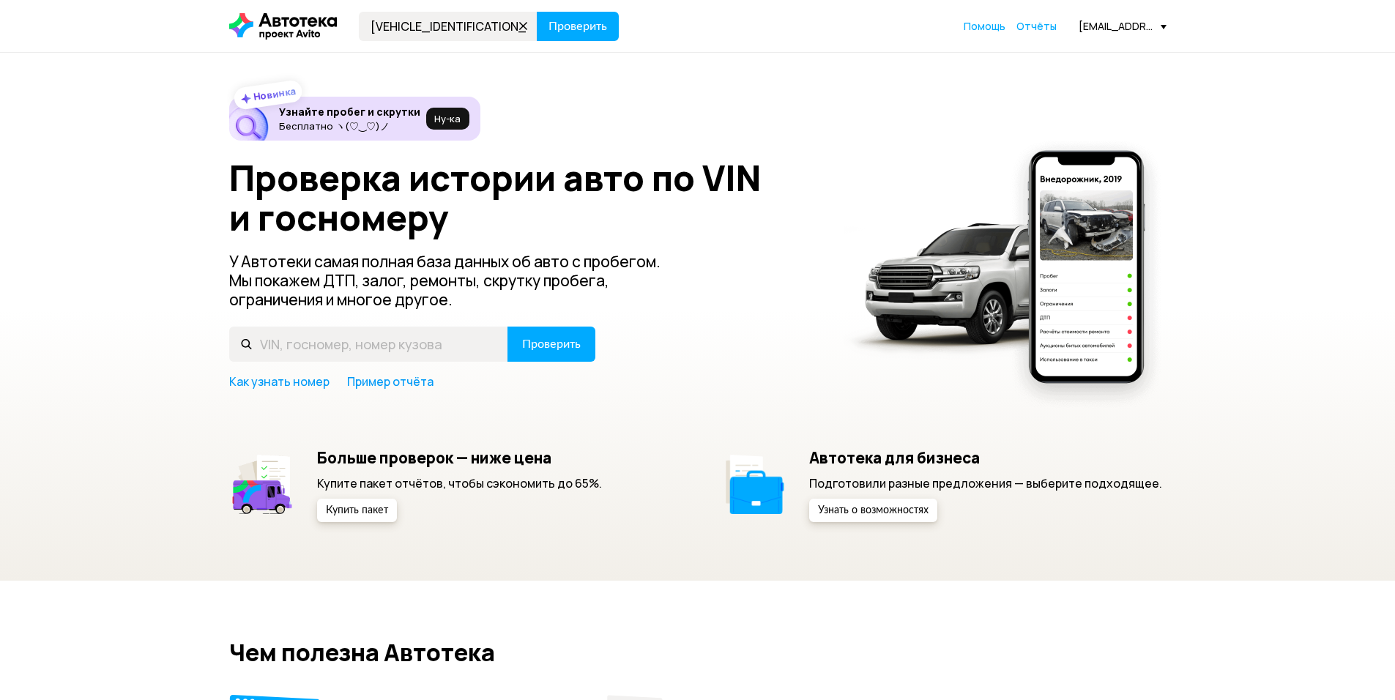
type input "[VEHICLE_IDENTIFICATION_NUMBER]"
click at [537, 12] on button "Проверить" at bounding box center [578, 26] width 82 height 29
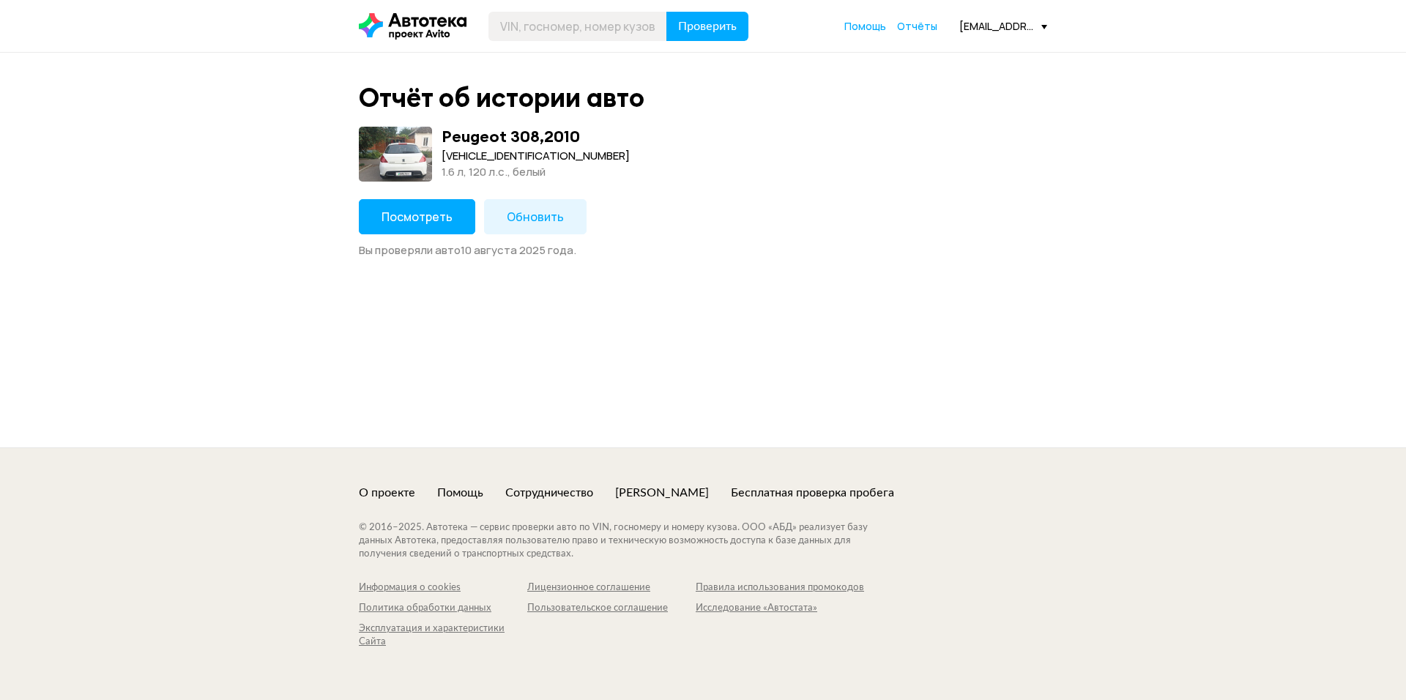
click at [425, 231] on button "Посмотреть" at bounding box center [417, 216] width 116 height 35
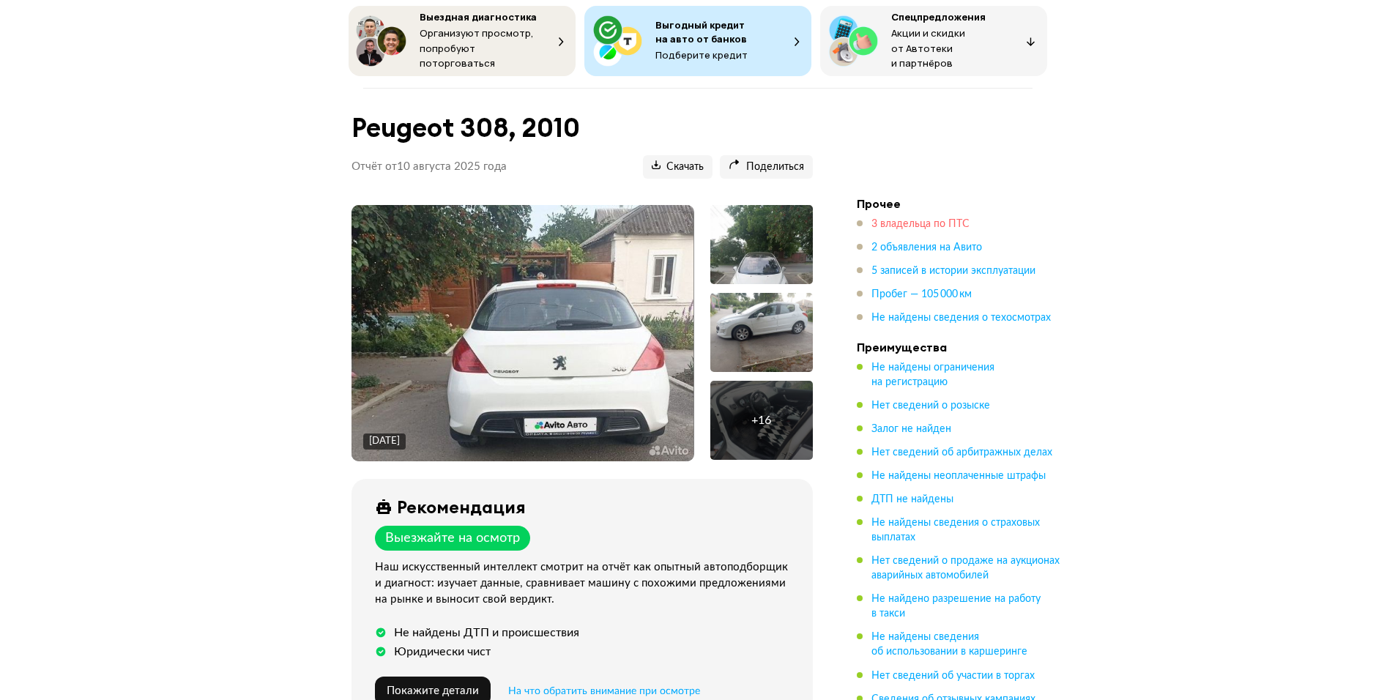
click at [913, 223] on span "3 владельца по ПТС" at bounding box center [920, 224] width 98 height 10
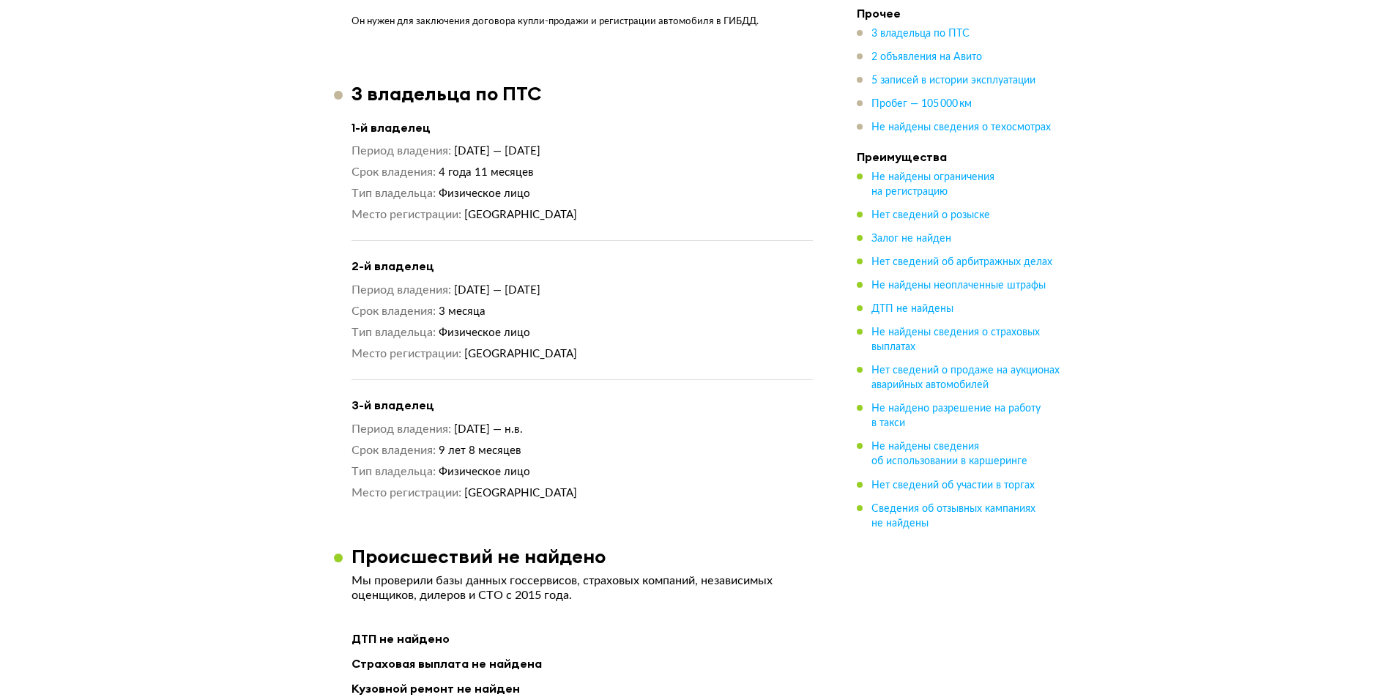
scroll to position [1614, 0]
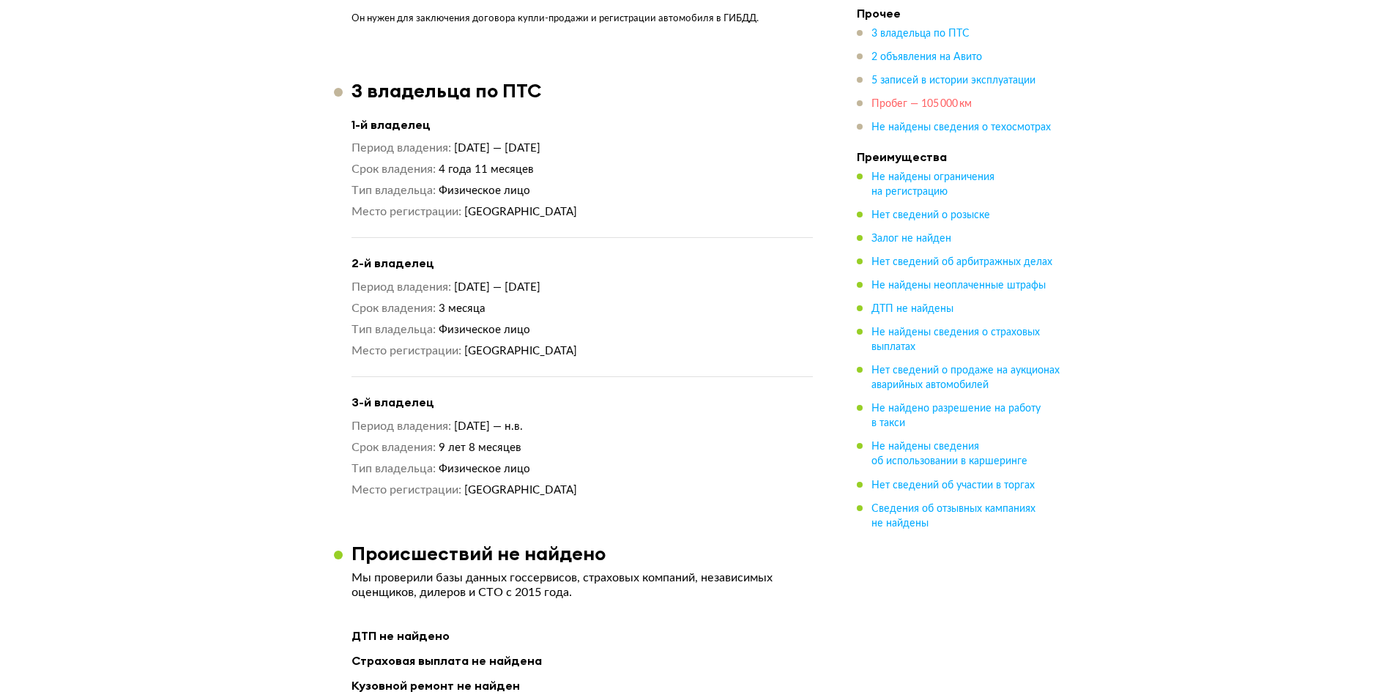
click at [917, 107] on span "Пробег — 105 000 км" at bounding box center [921, 104] width 100 height 10
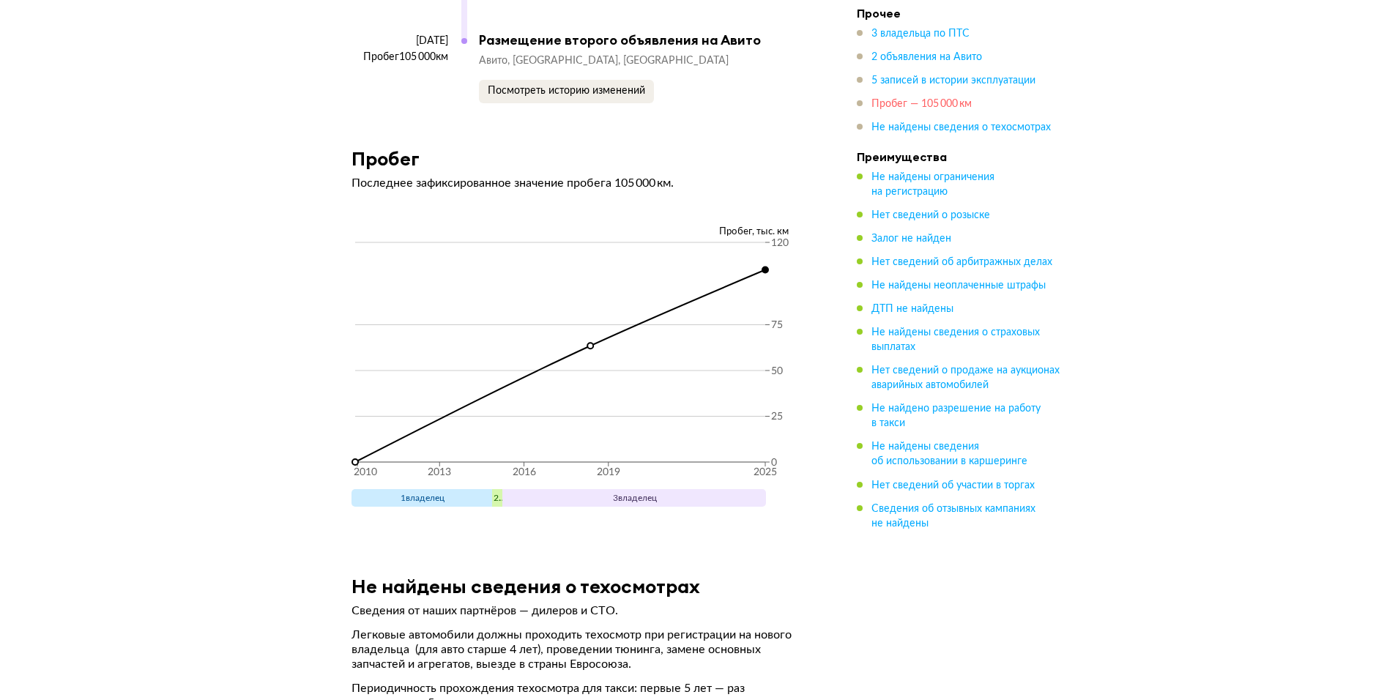
scroll to position [4628, 0]
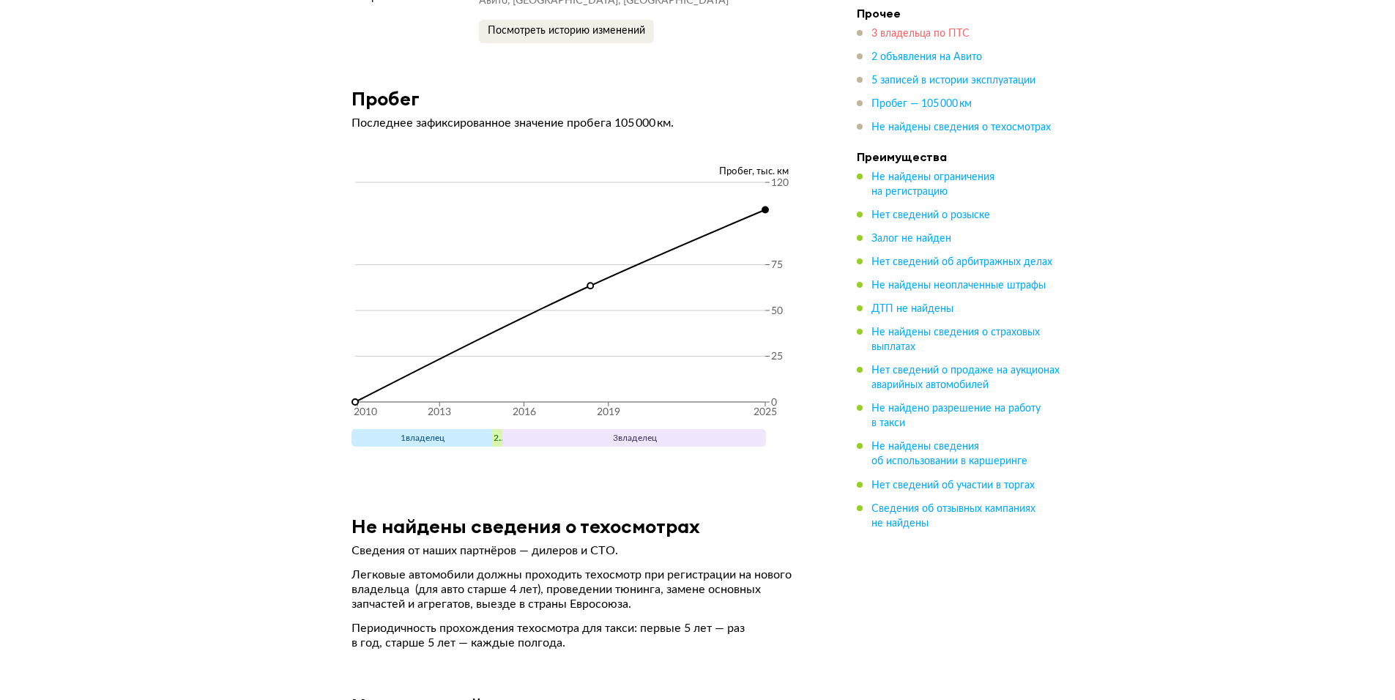
click at [902, 33] on span "3 владельца по ПТС" at bounding box center [920, 34] width 98 height 10
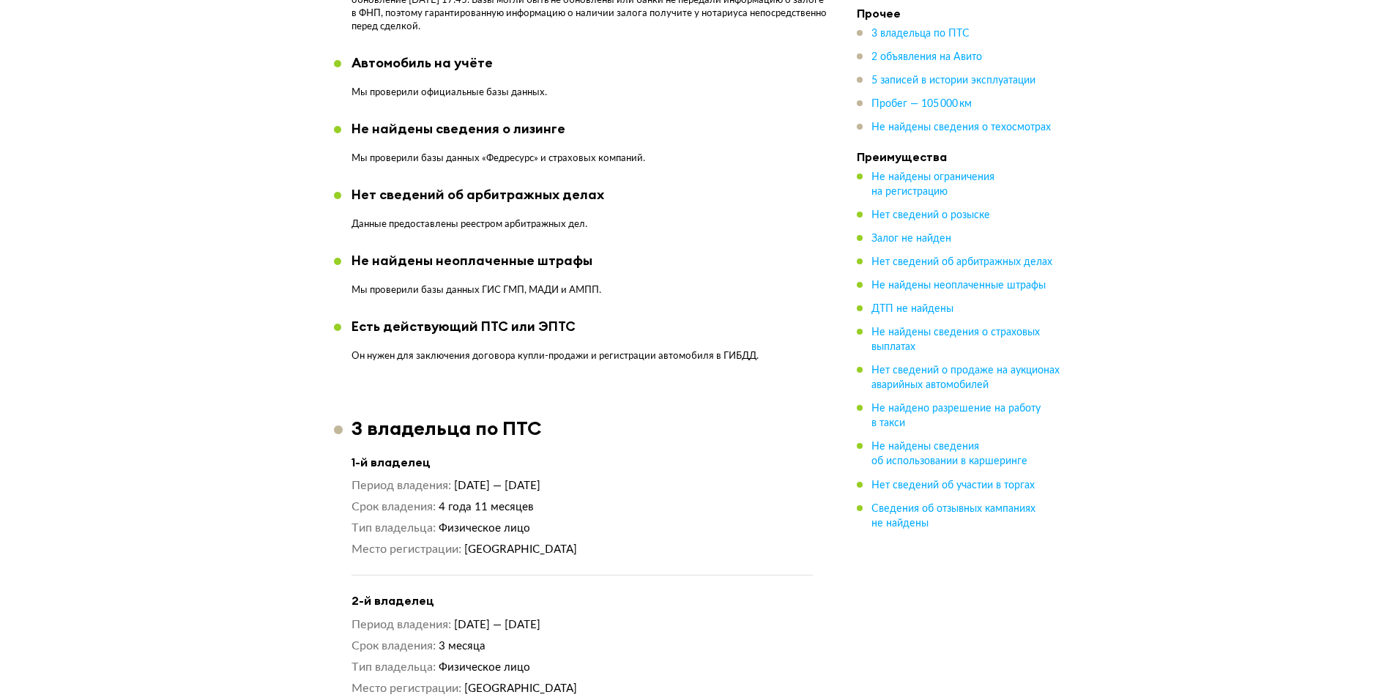
scroll to position [1248, 0]
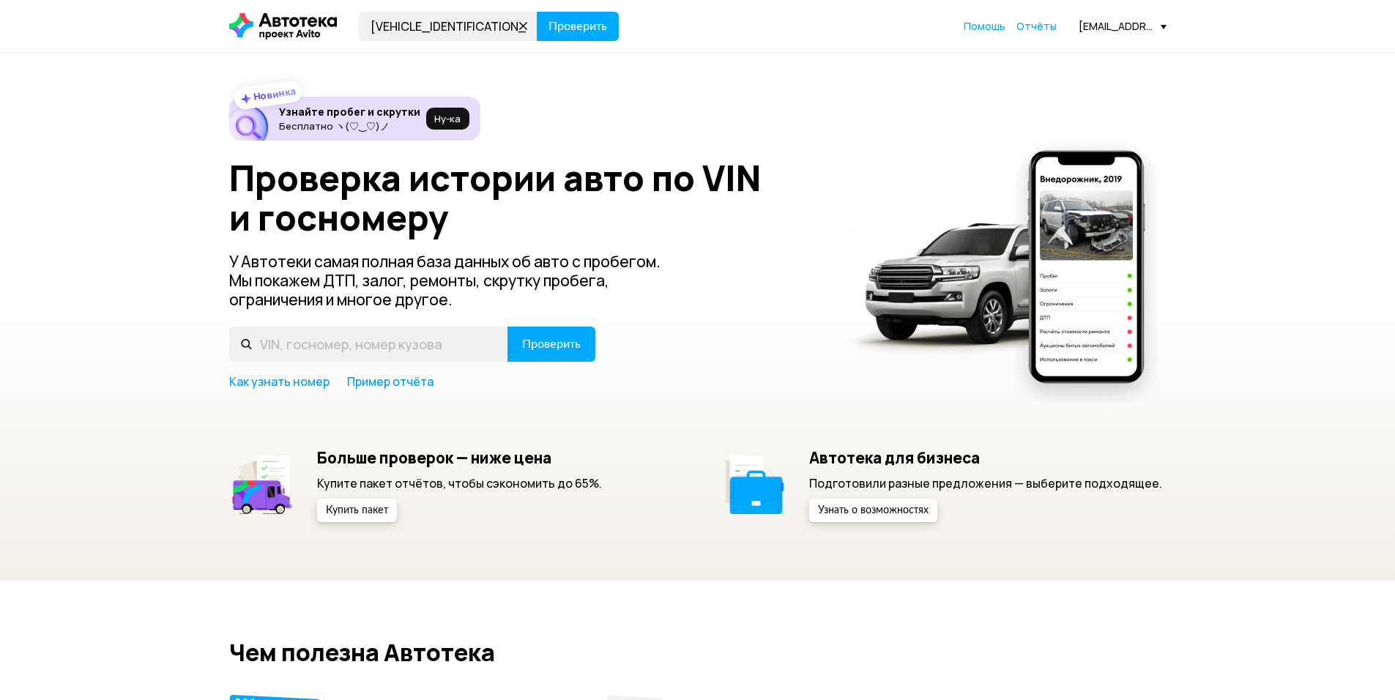
type input "[VEHICLE_IDENTIFICATION_NUMBER]"
click at [537, 12] on button "Проверить" at bounding box center [578, 26] width 82 height 29
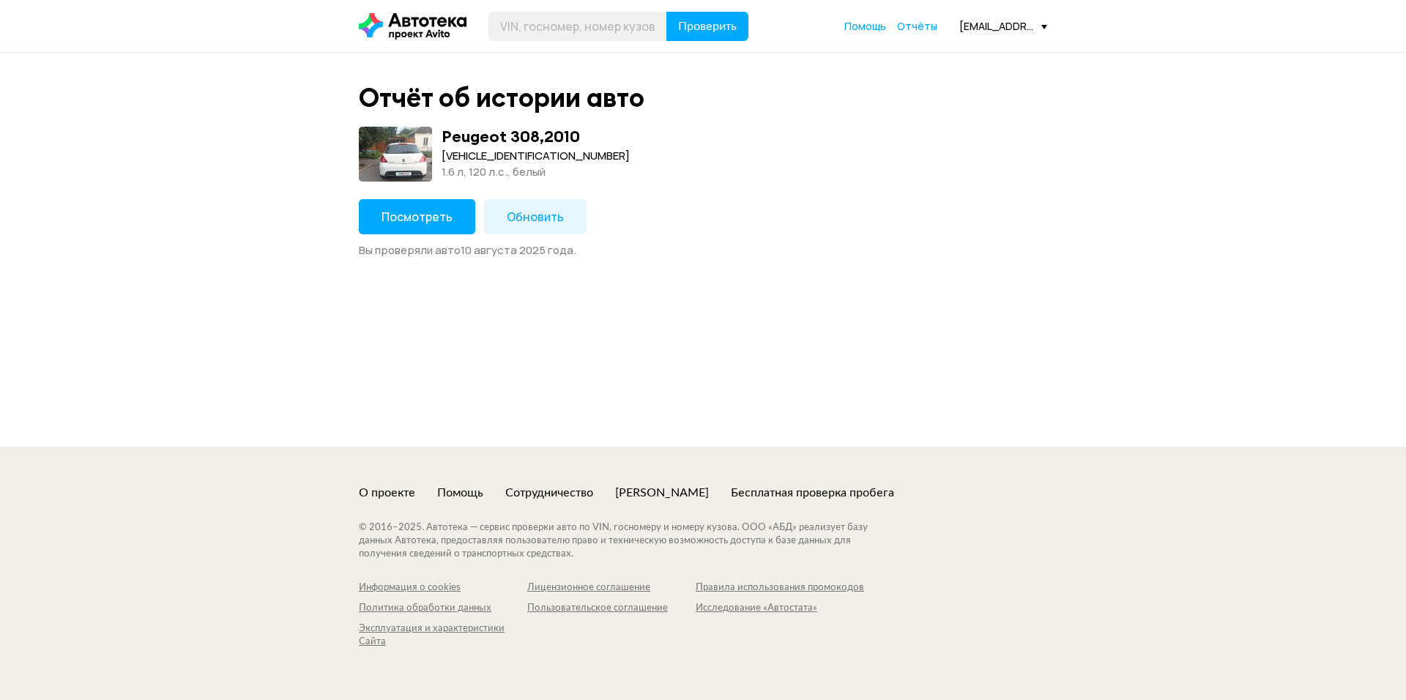
click at [400, 212] on span "Посмотреть" at bounding box center [416, 217] width 71 height 16
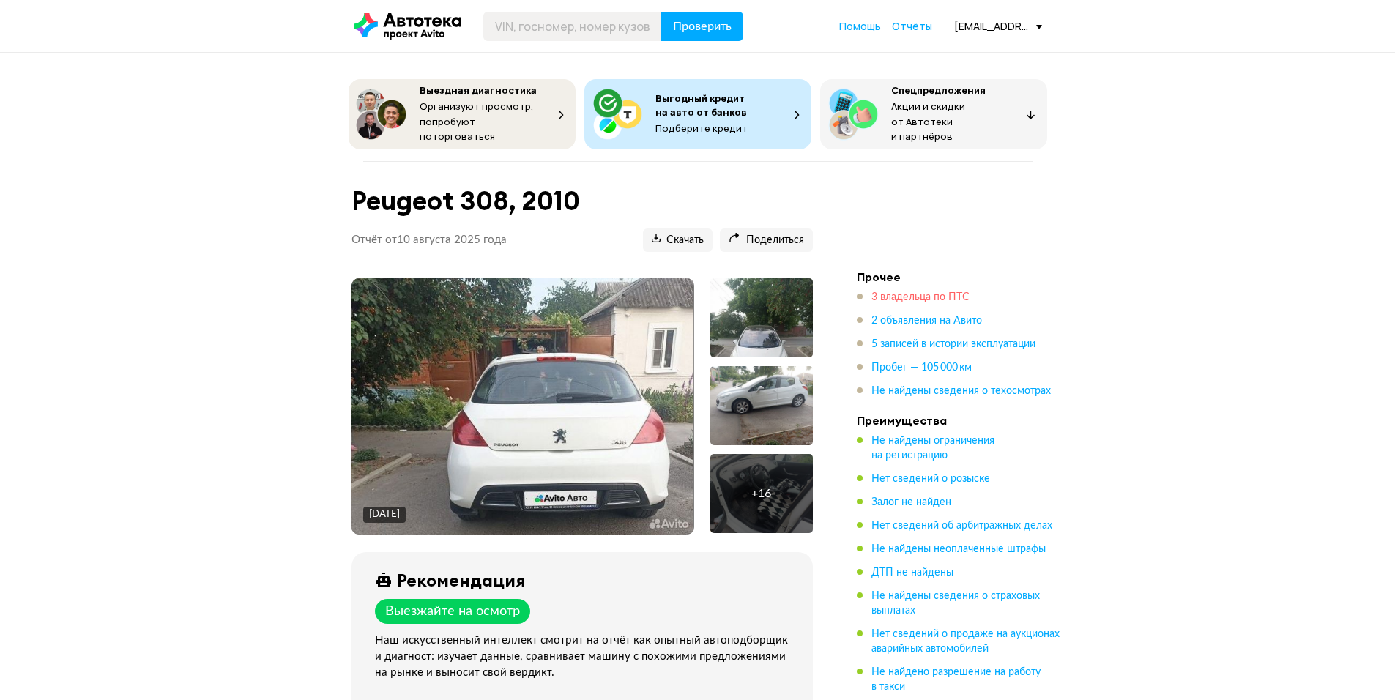
click at [922, 297] on span "3 владельца по ПТС" at bounding box center [920, 297] width 98 height 10
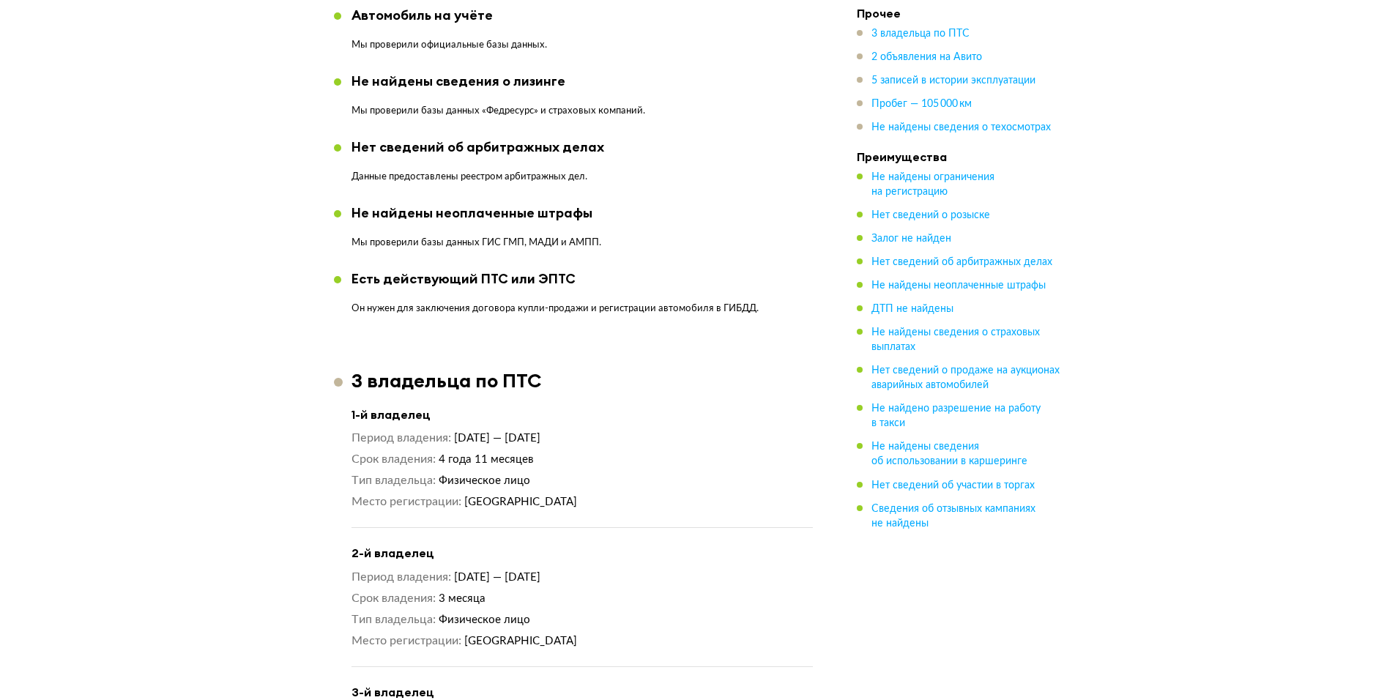
scroll to position [1614, 0]
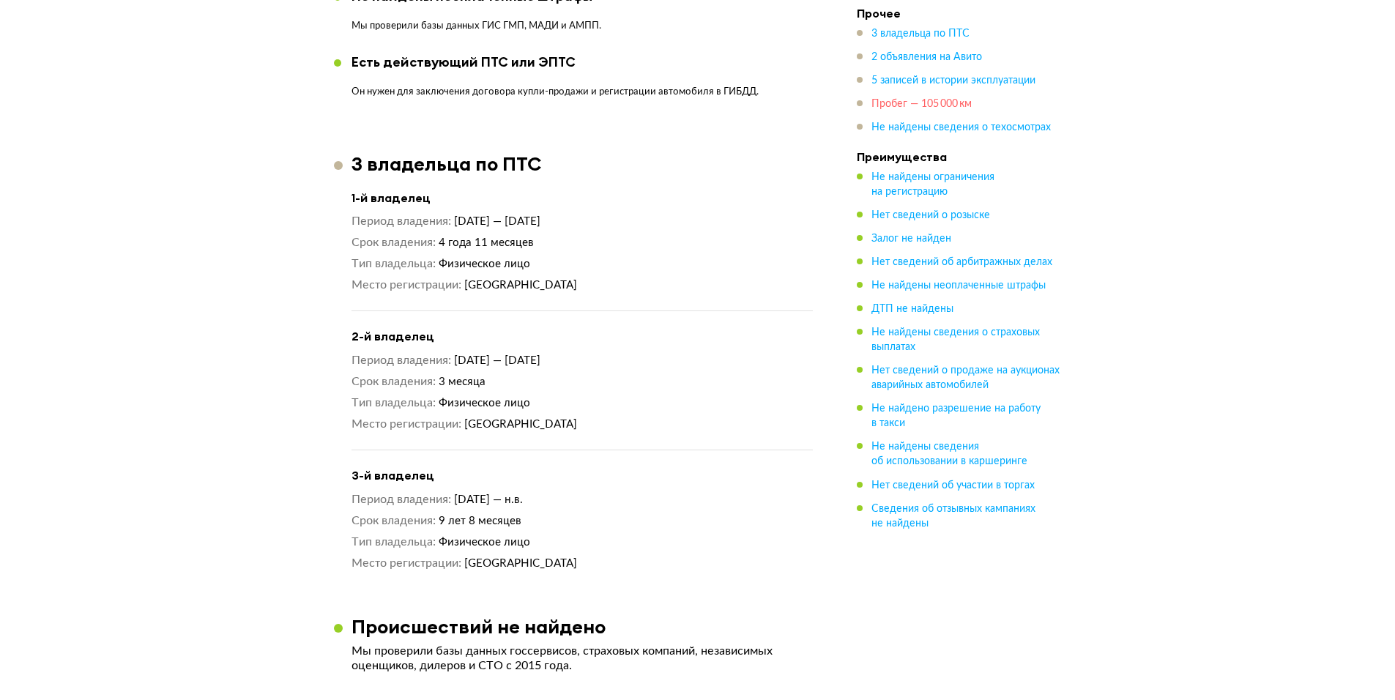
click at [903, 104] on span "Пробег — 105 000 км" at bounding box center [921, 104] width 100 height 10
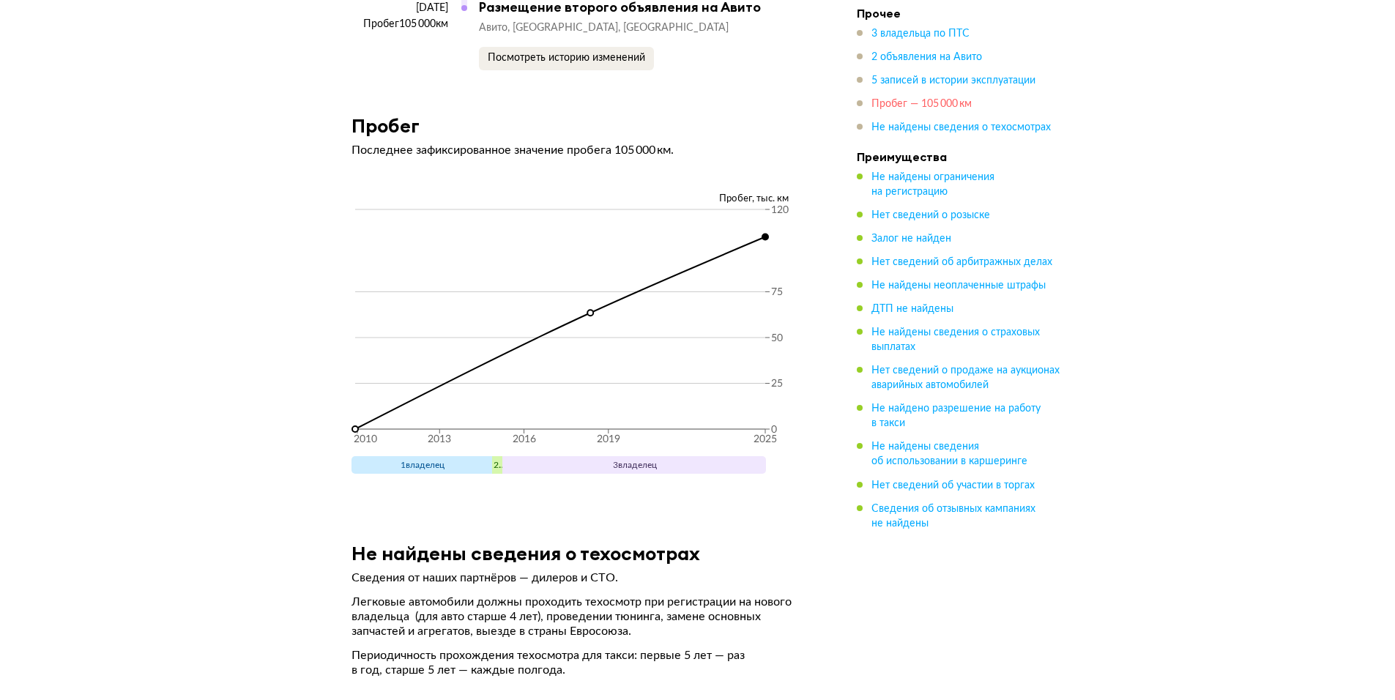
scroll to position [4628, 0]
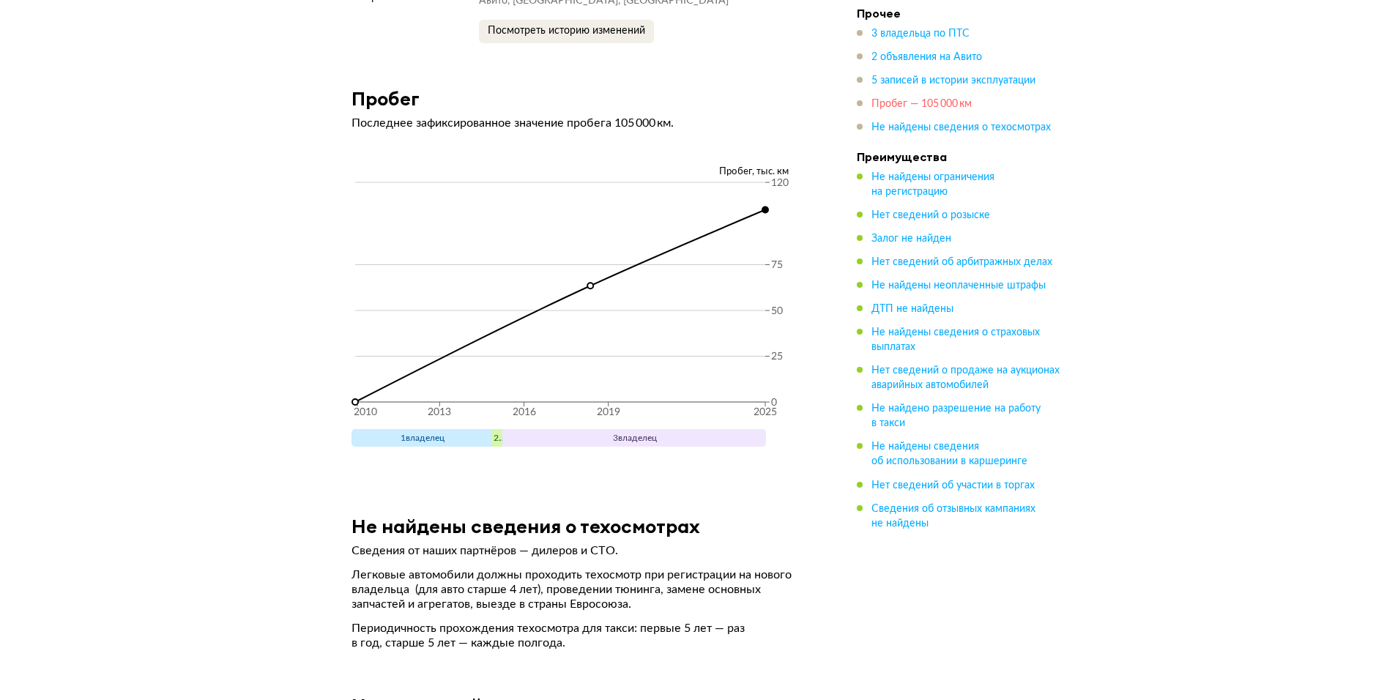
click at [900, 104] on span "Пробег — 105 000 км" at bounding box center [921, 104] width 100 height 10
click at [904, 99] on span "Пробег — 105 000 км" at bounding box center [921, 104] width 100 height 10
click at [920, 105] on span "Пробег — 105 000 км" at bounding box center [921, 104] width 100 height 10
click at [908, 105] on span "Пробег — 105 000 км" at bounding box center [921, 104] width 100 height 10
click at [906, 34] on span "3 владельца по ПТС" at bounding box center [920, 34] width 98 height 10
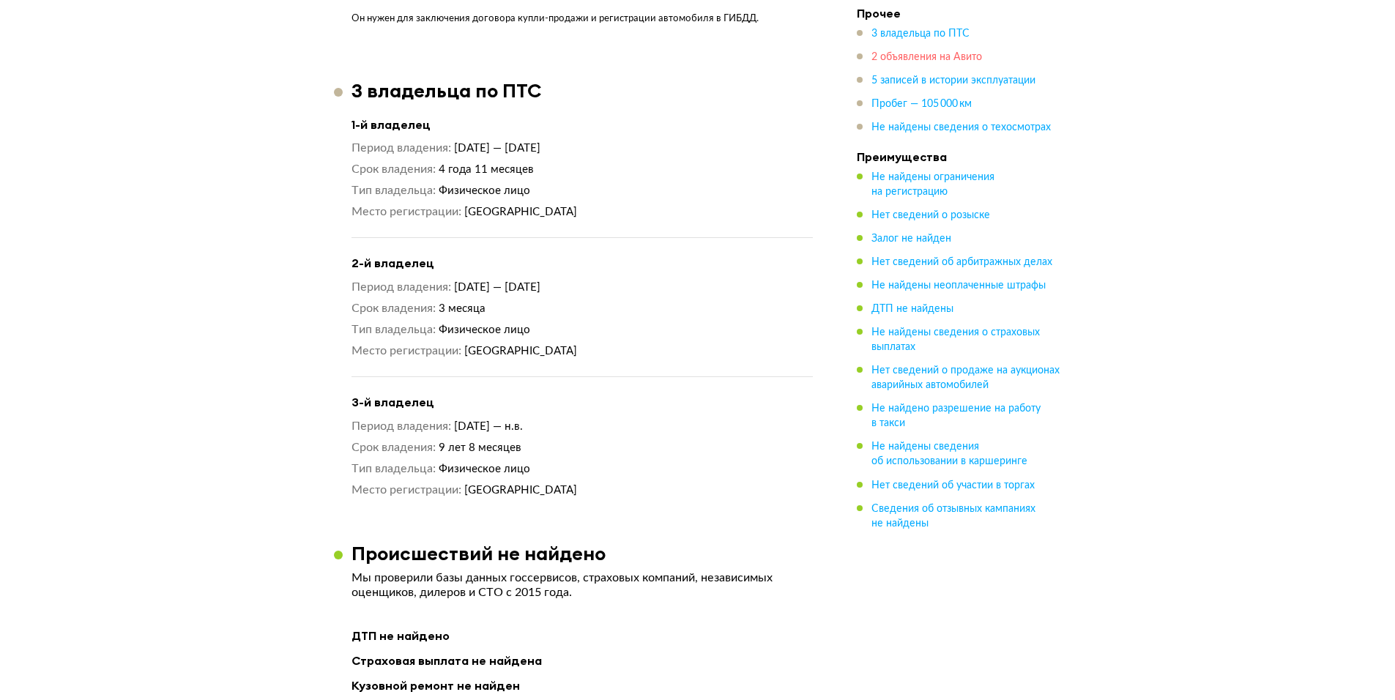
click at [906, 56] on span "2 объявления на Авито" at bounding box center [926, 57] width 111 height 10
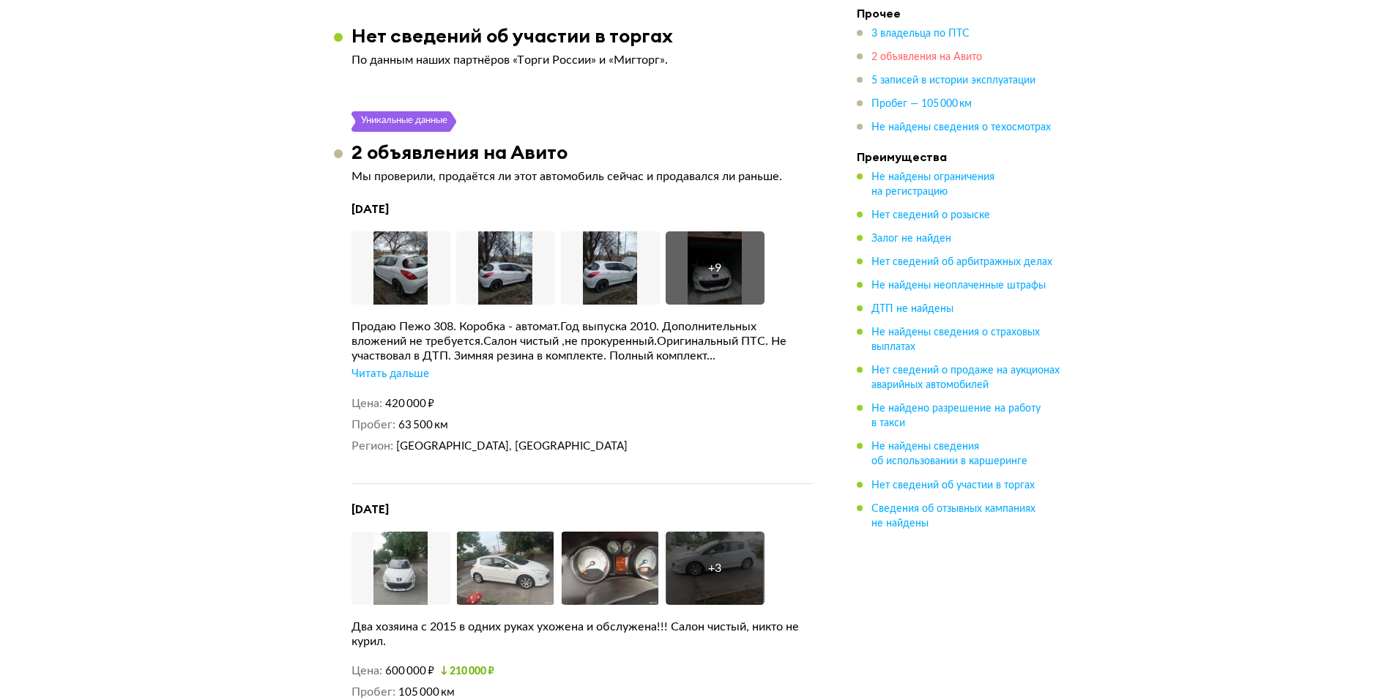
scroll to position [2786, 0]
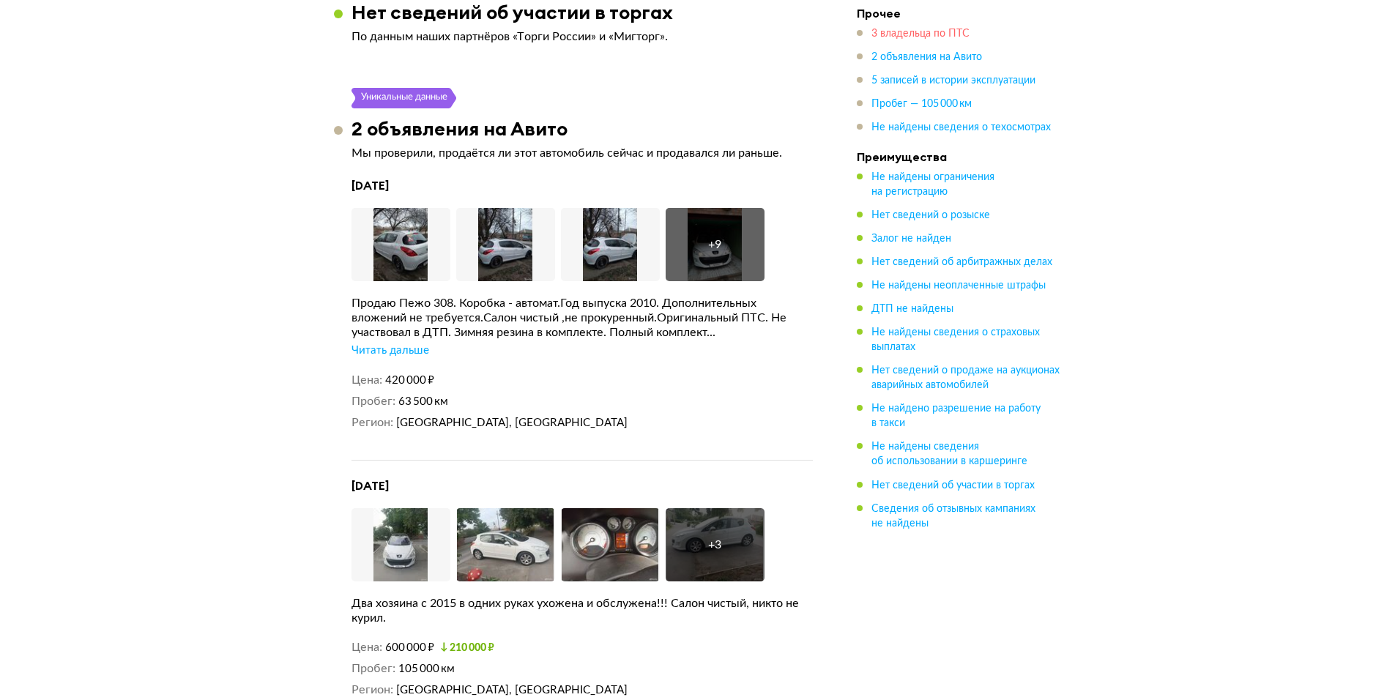
click at [914, 33] on span "3 владельца по ПТС" at bounding box center [920, 34] width 98 height 10
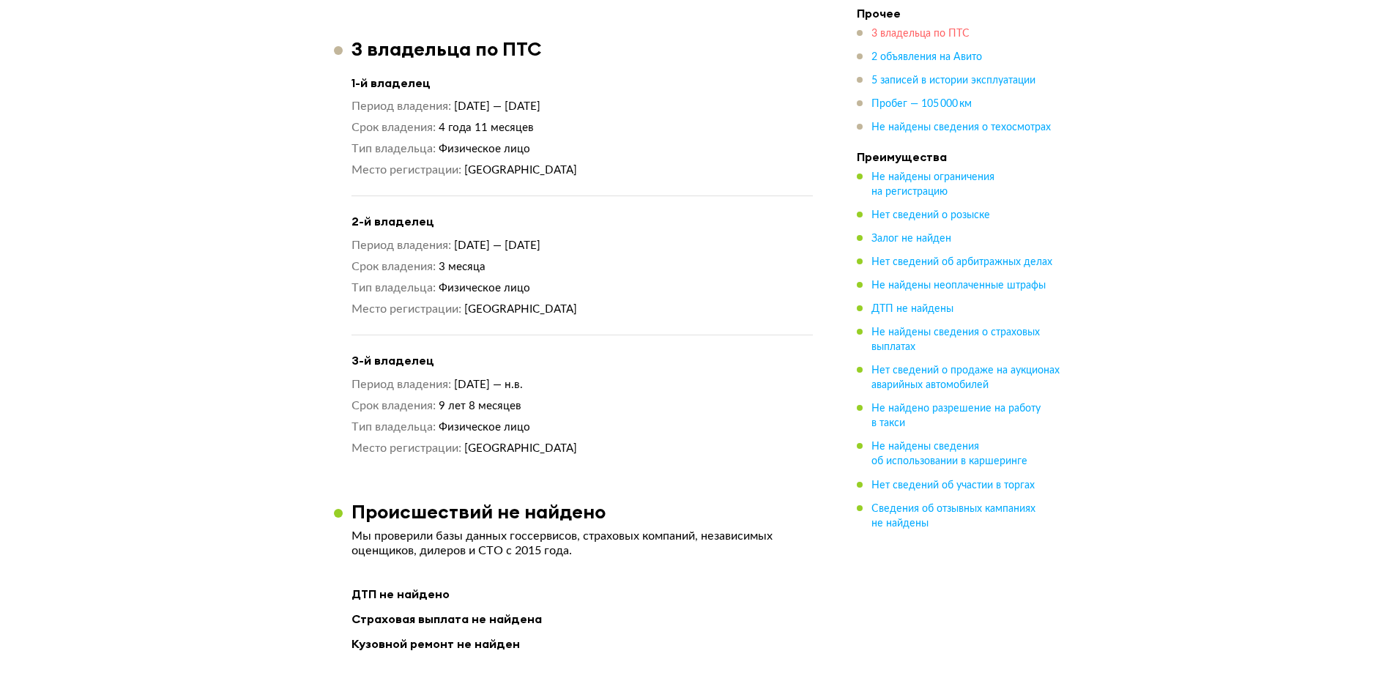
scroll to position [1614, 0]
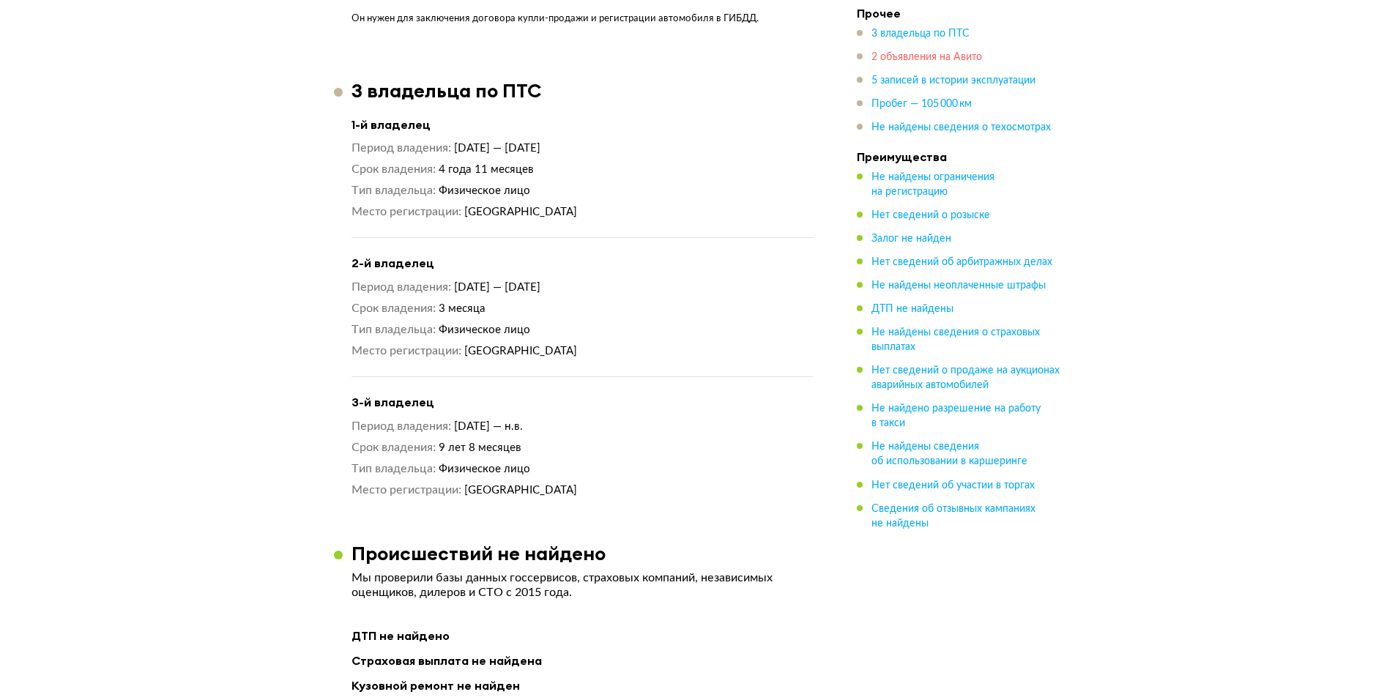
click at [920, 56] on span "2 объявления на Авито" at bounding box center [926, 57] width 111 height 10
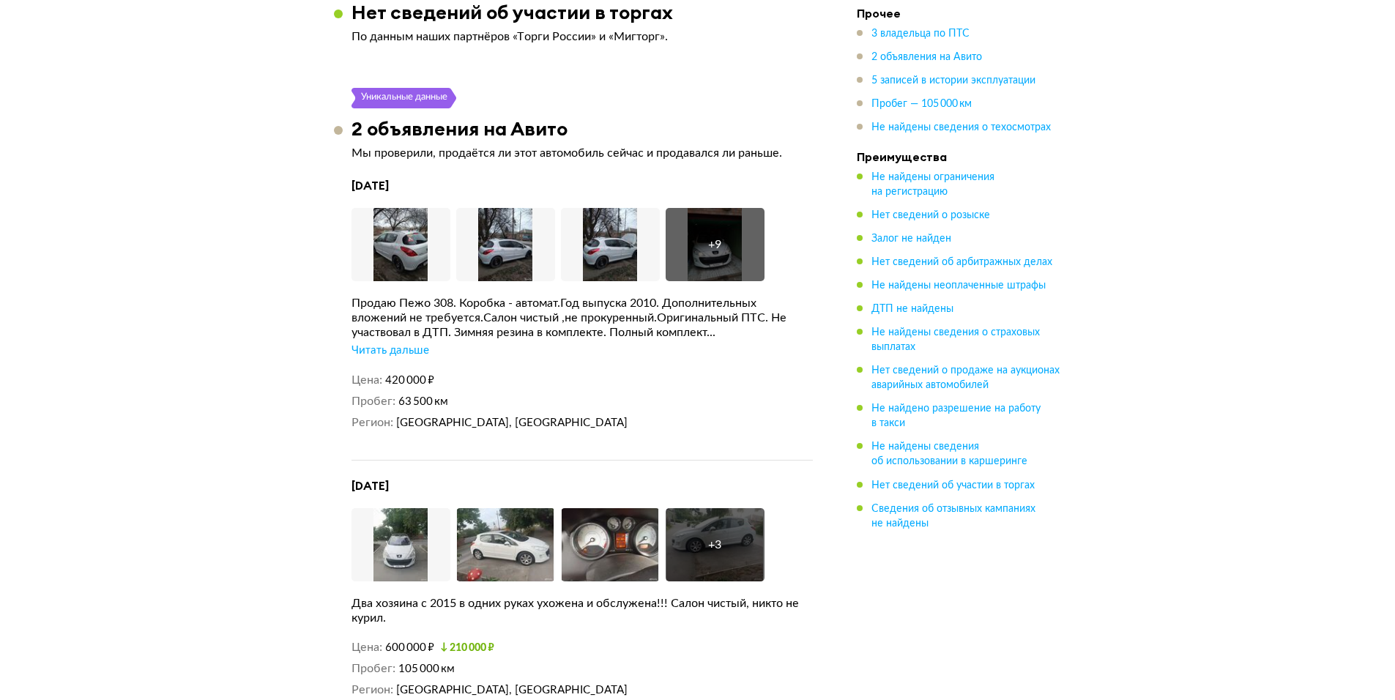
scroll to position [2859, 0]
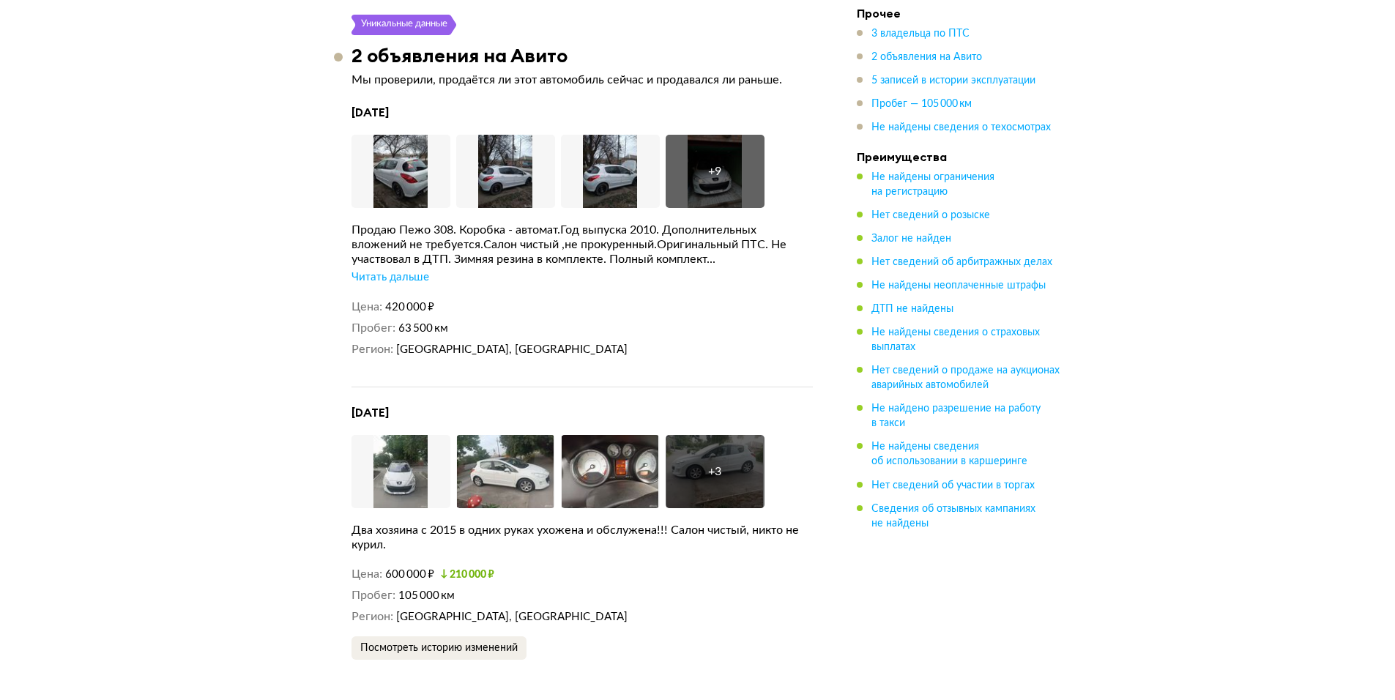
click at [415, 270] on div "Читать дальше" at bounding box center [390, 277] width 78 height 15
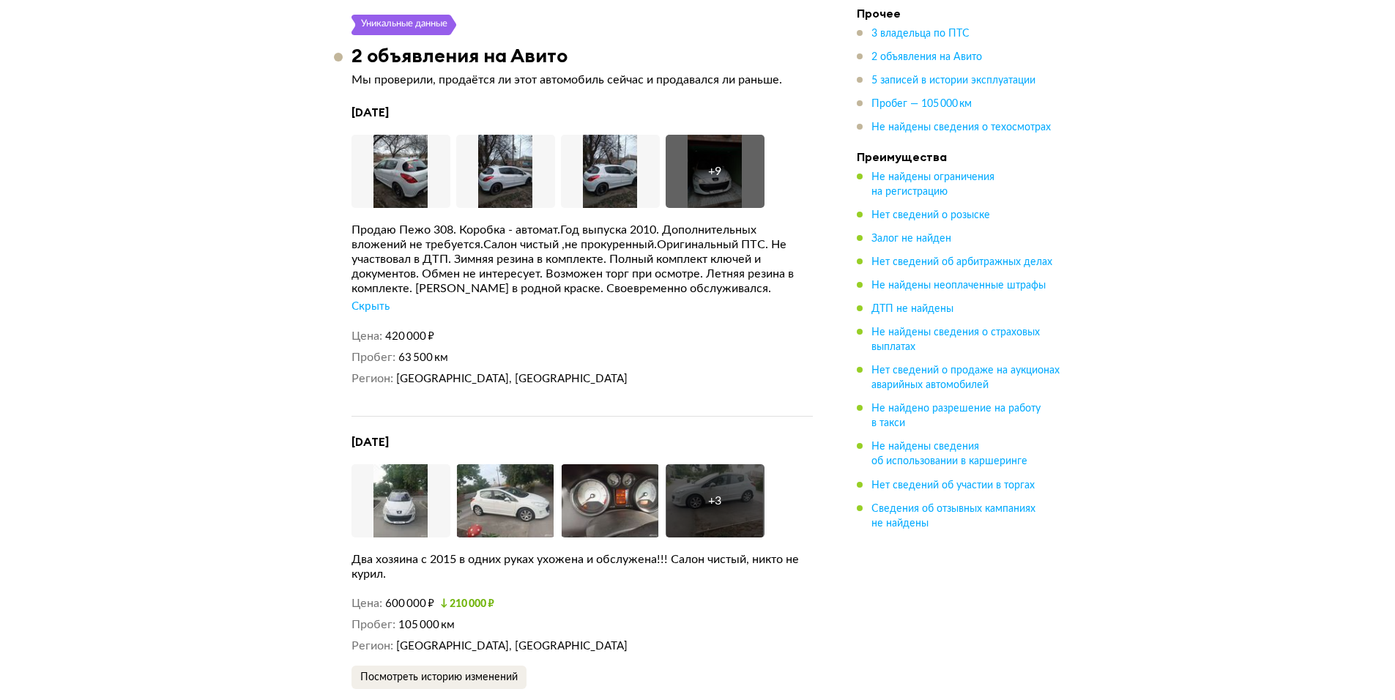
click at [714, 180] on div "+ 9" at bounding box center [714, 171] width 99 height 73
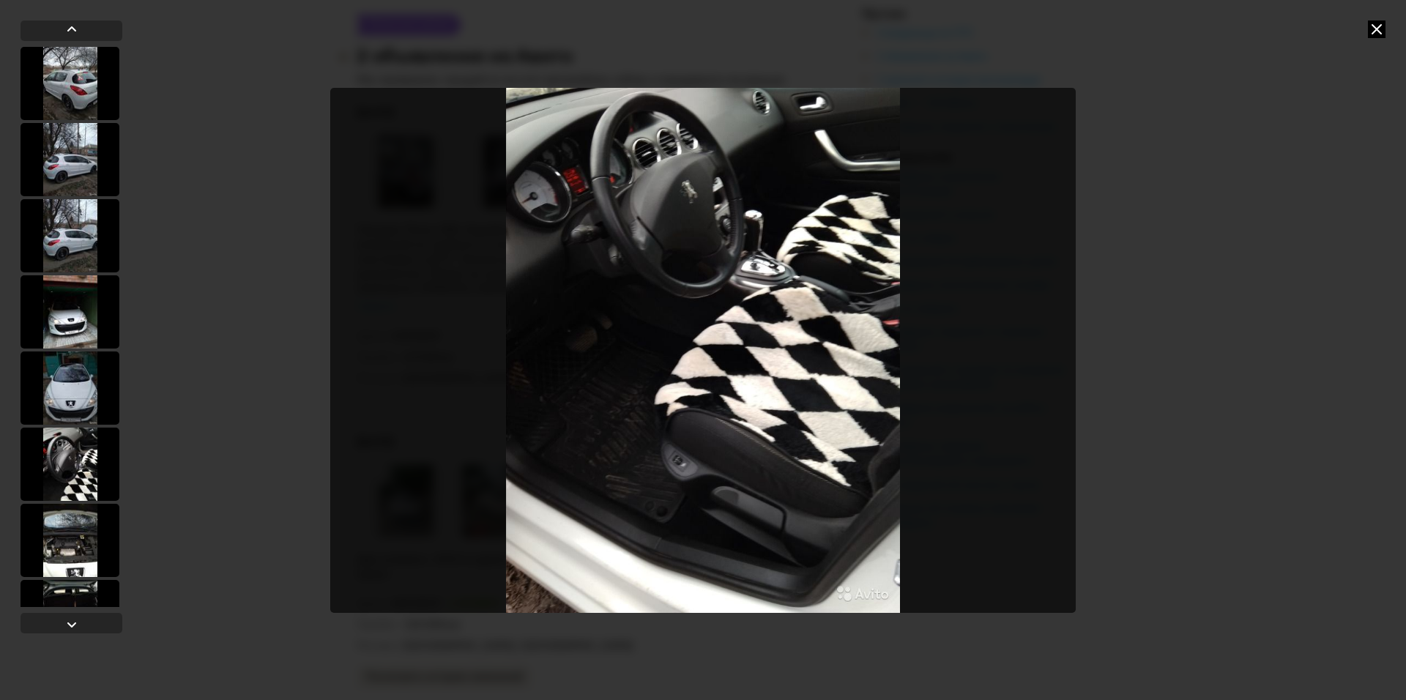
click at [1380, 31] on icon at bounding box center [1377, 29] width 18 height 18
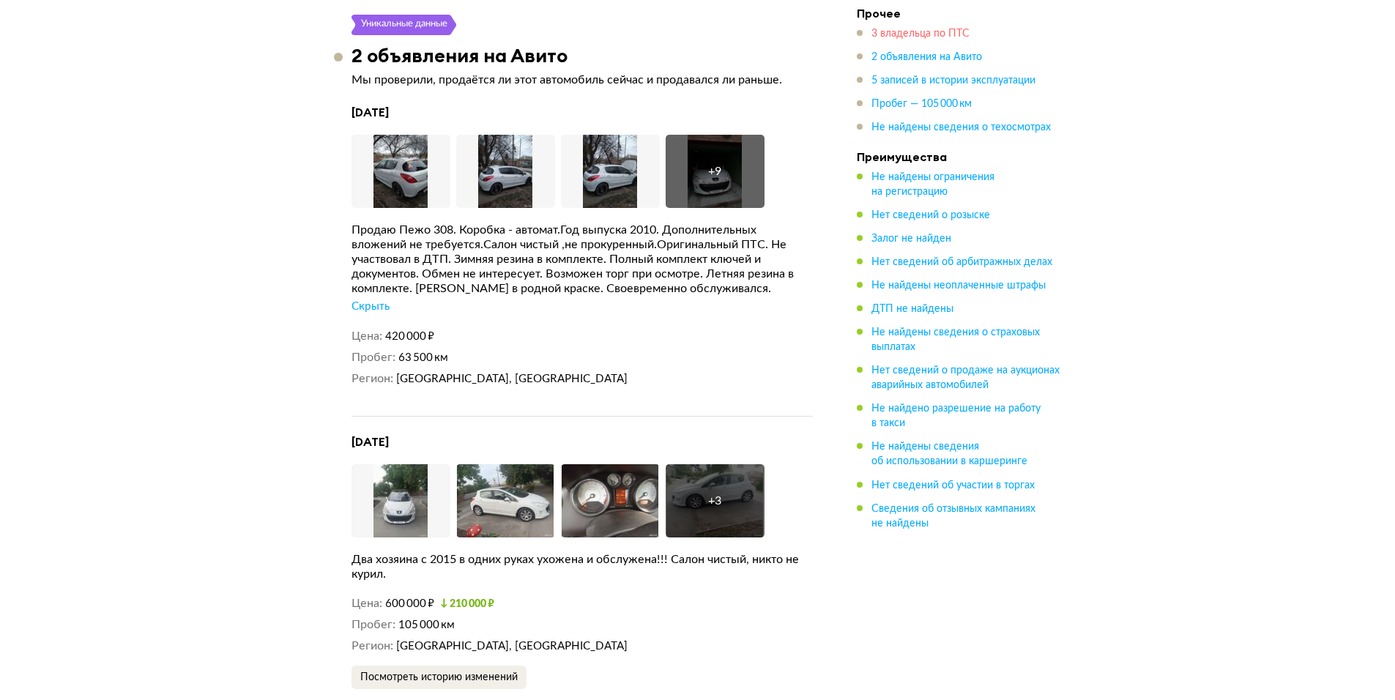
click at [912, 37] on span "3 владельца по ПТС" at bounding box center [920, 34] width 98 height 10
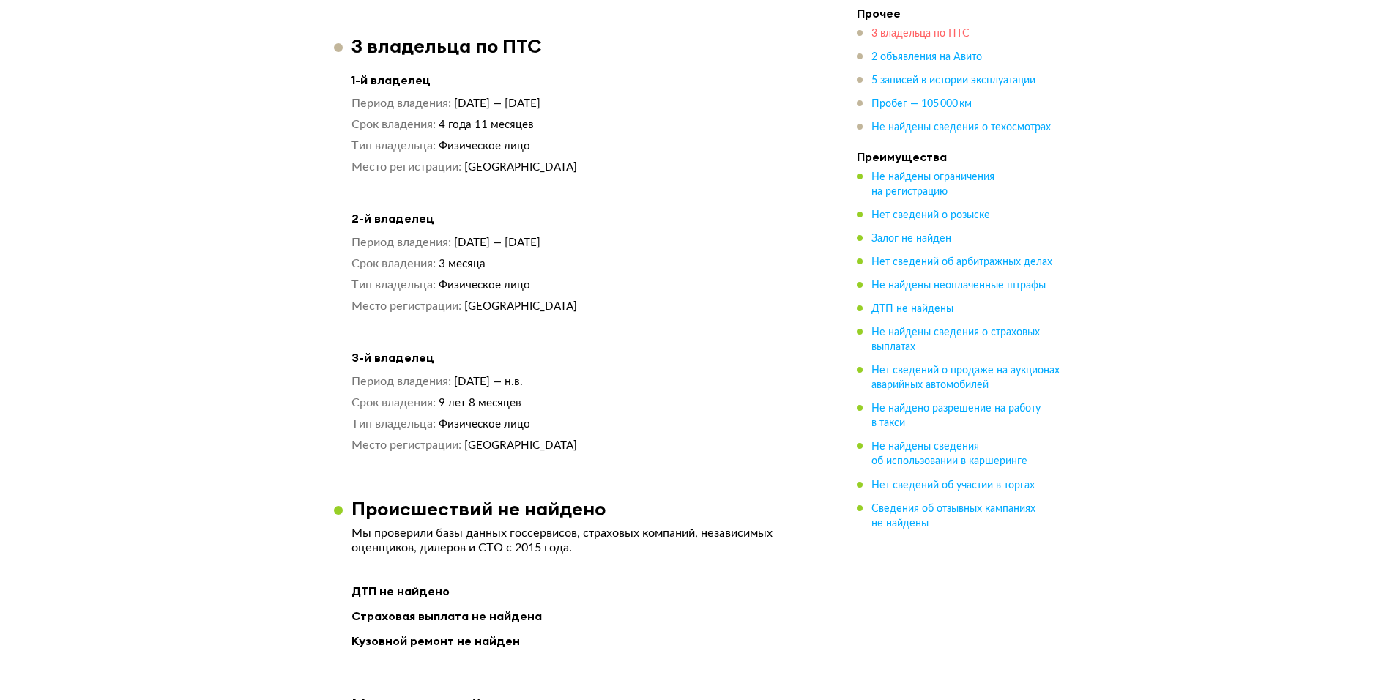
scroll to position [1614, 0]
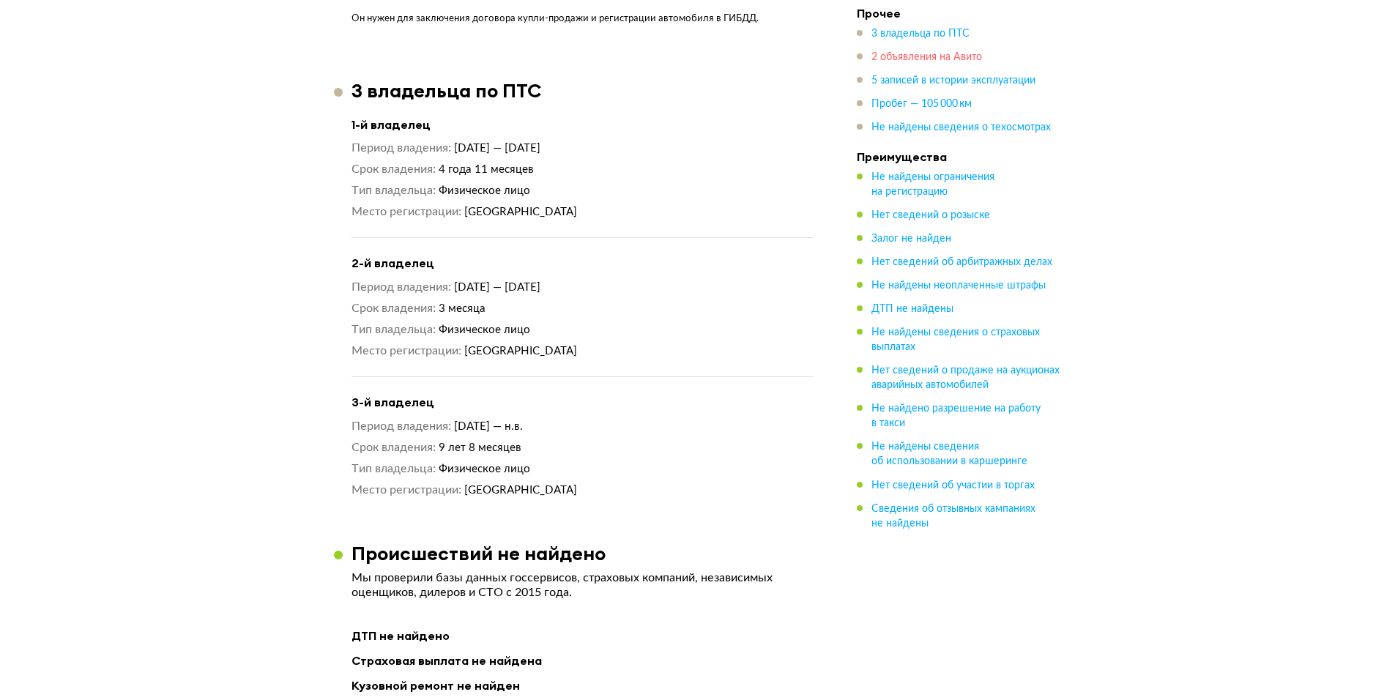
click at [909, 53] on span "2 объявления на Авито" at bounding box center [926, 57] width 111 height 10
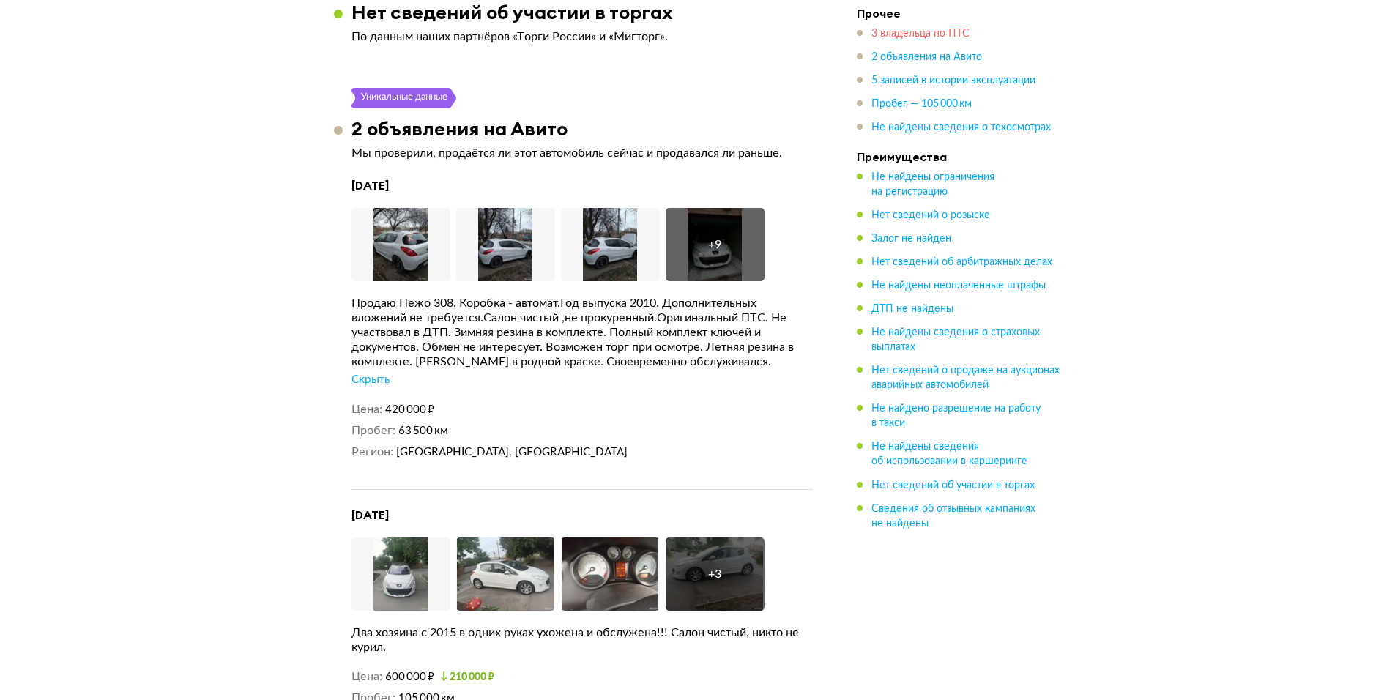
click at [906, 33] on span "3 владельца по ПТС" at bounding box center [920, 34] width 98 height 10
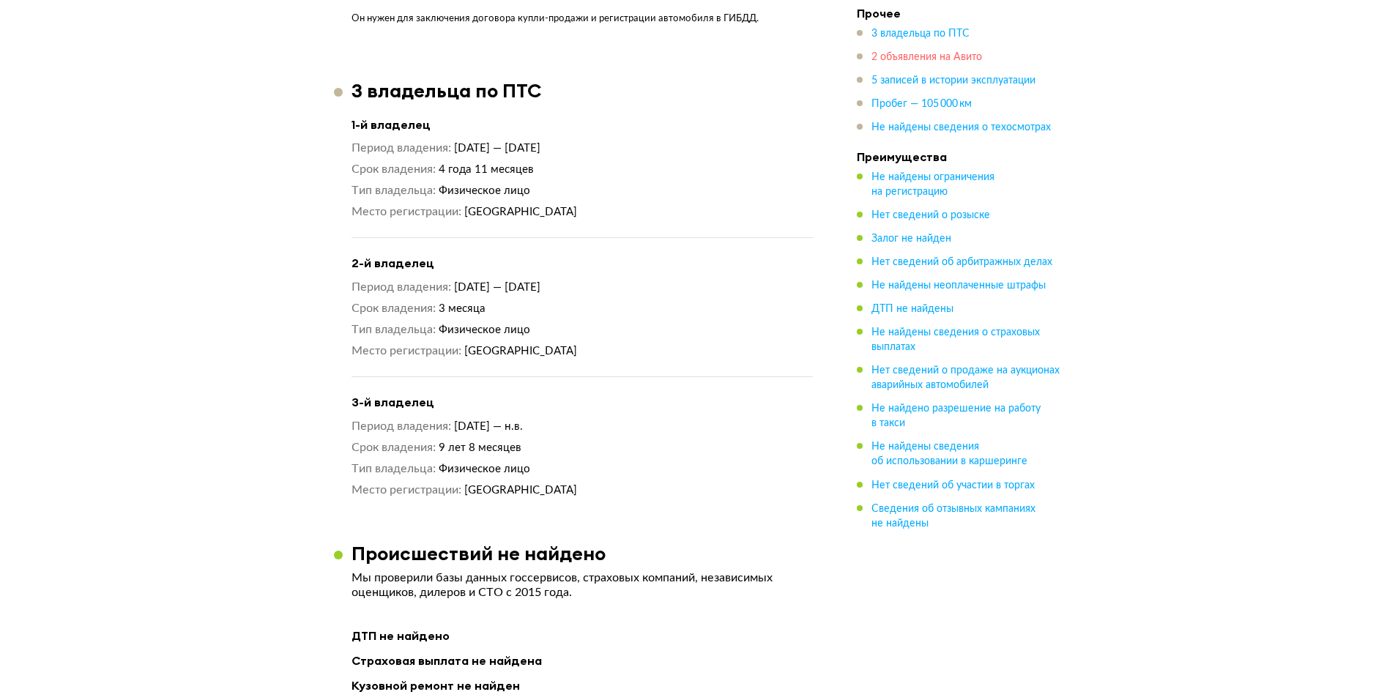
click at [909, 58] on span "2 объявления на Авито" at bounding box center [926, 57] width 111 height 10
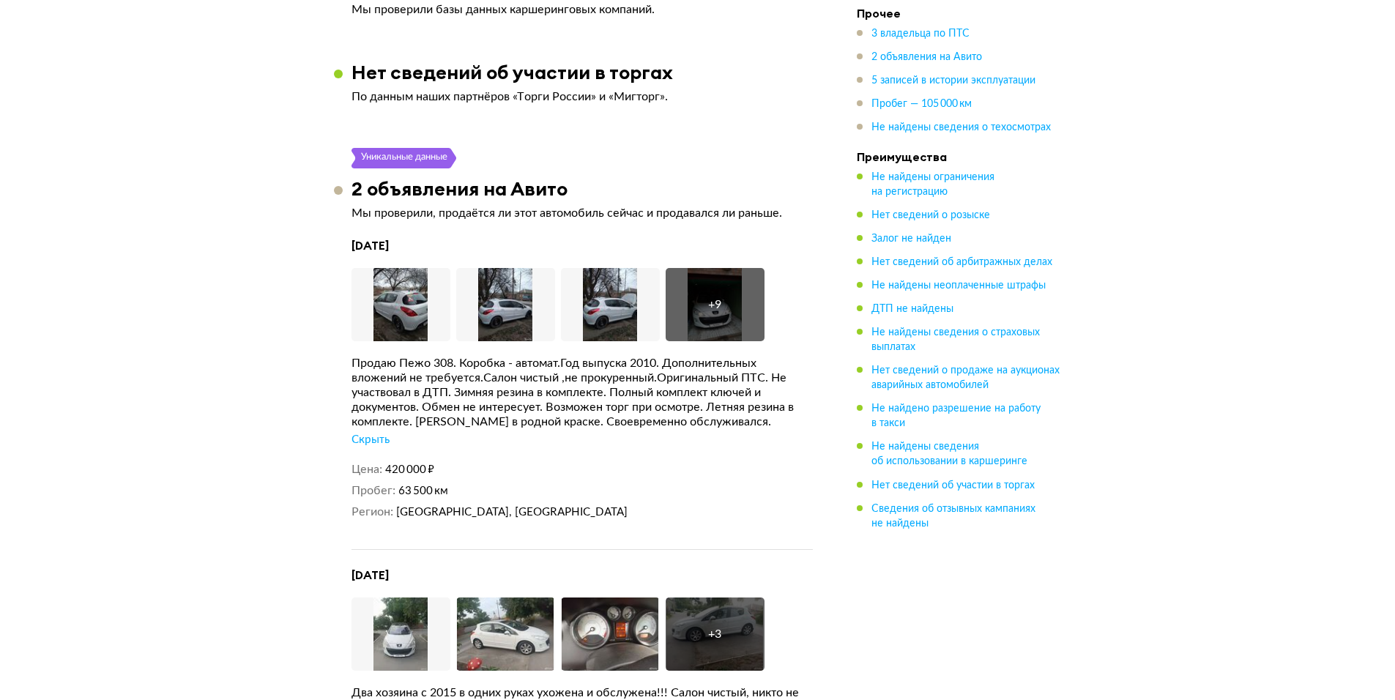
scroll to position [2493, 0]
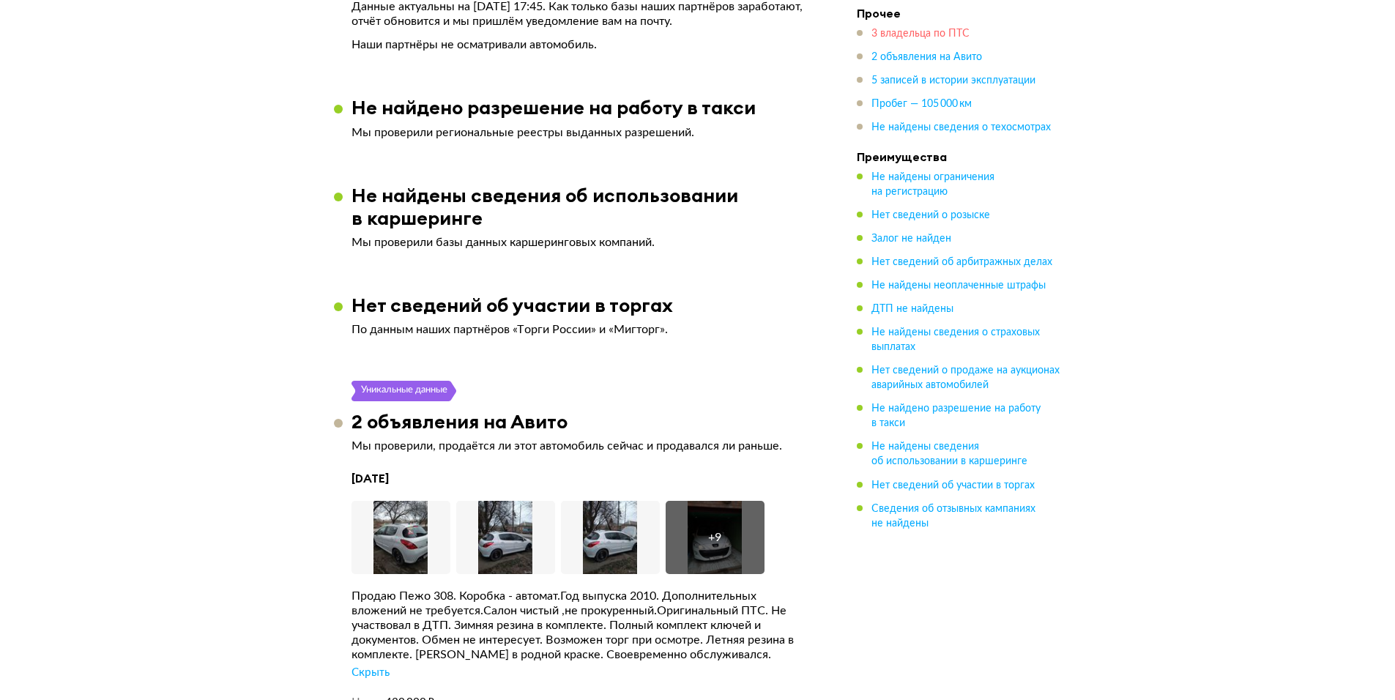
click at [902, 34] on span "3 владельца по ПТС" at bounding box center [920, 34] width 98 height 10
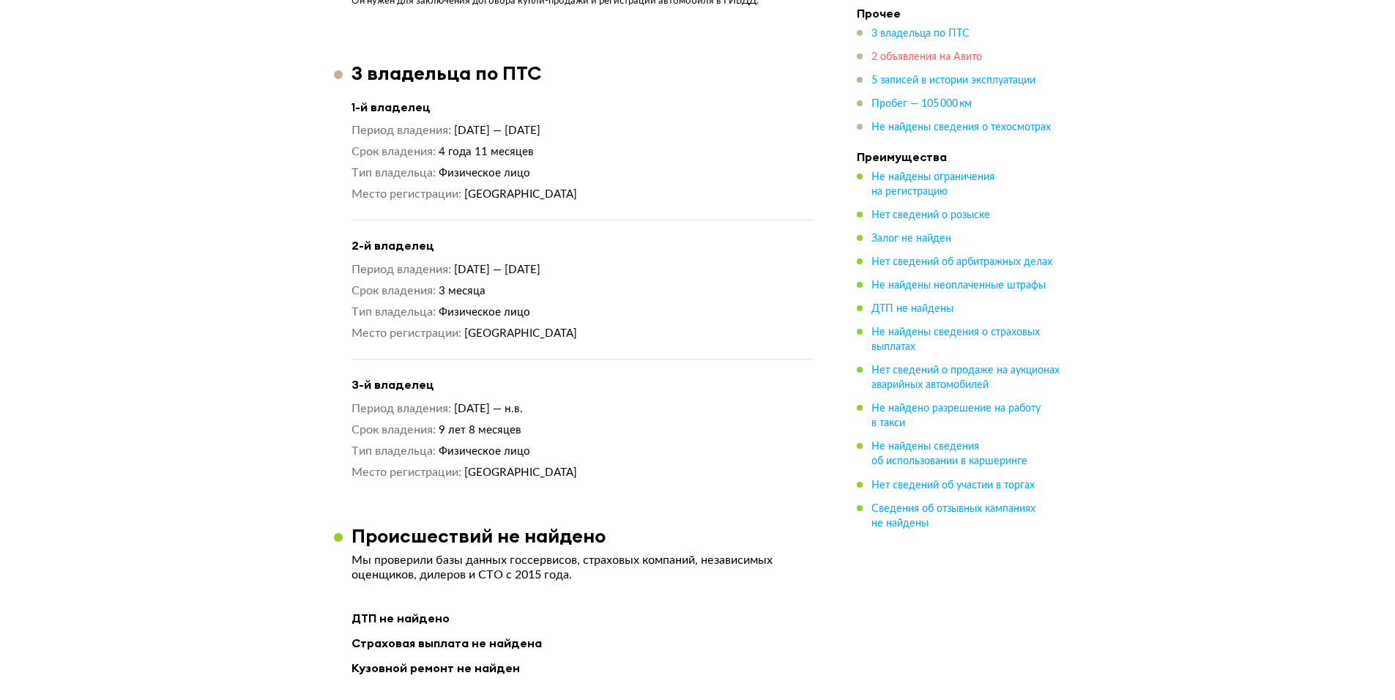
scroll to position [1614, 0]
